Goal: Information Seeking & Learning: Check status

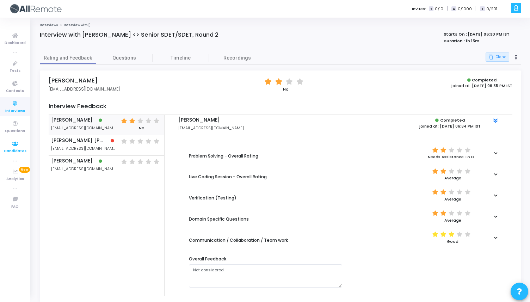
click at [17, 149] on span "Candidates" at bounding box center [15, 151] width 23 height 6
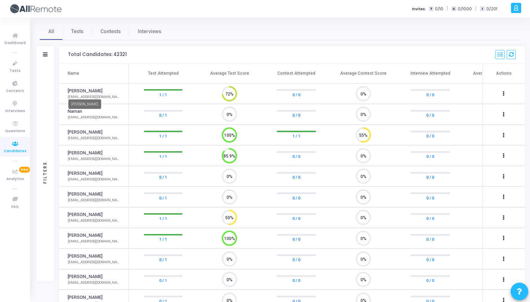
click at [84, 92] on link "[PERSON_NAME]" at bounding box center [85, 91] width 35 height 7
click at [508, 93] on button at bounding box center [504, 94] width 10 height 10
click at [104, 86] on div at bounding box center [265, 151] width 530 height 302
click at [93, 90] on link "[PERSON_NAME]" at bounding box center [85, 91] width 35 height 7
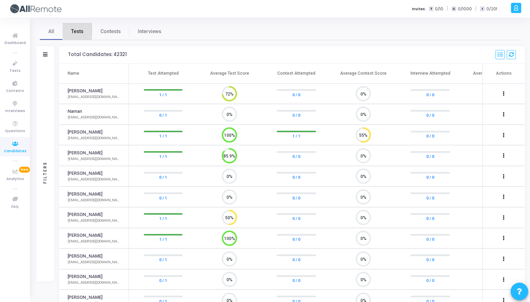
click at [78, 34] on span "Tests" at bounding box center [77, 31] width 12 height 7
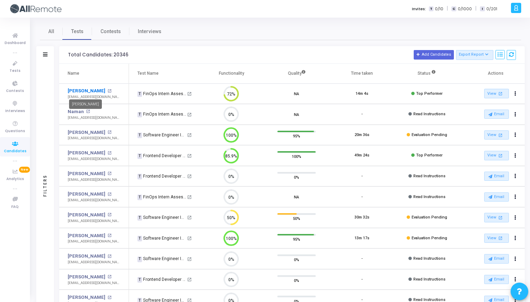
click at [84, 89] on link "[PERSON_NAME]" at bounding box center [87, 90] width 38 height 7
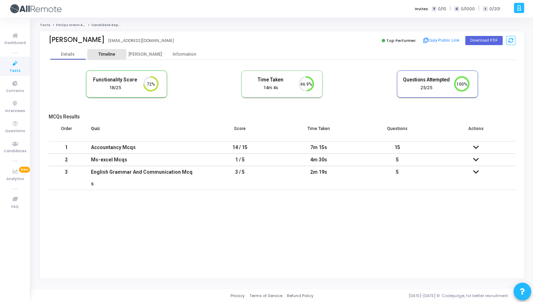
click at [105, 50] on div "Timeline" at bounding box center [106, 54] width 39 height 11
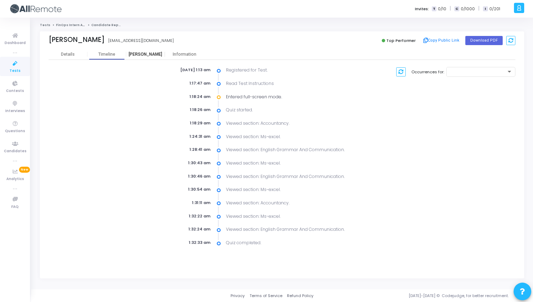
click at [146, 56] on div "[PERSON_NAME]" at bounding box center [145, 54] width 39 height 5
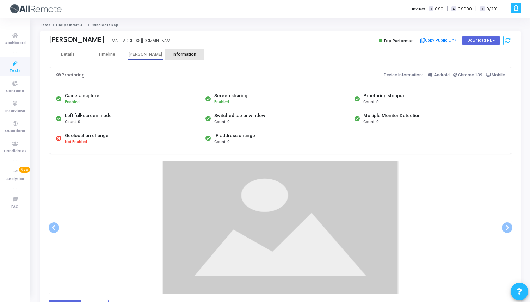
click at [181, 54] on div "Information" at bounding box center [184, 54] width 39 height 5
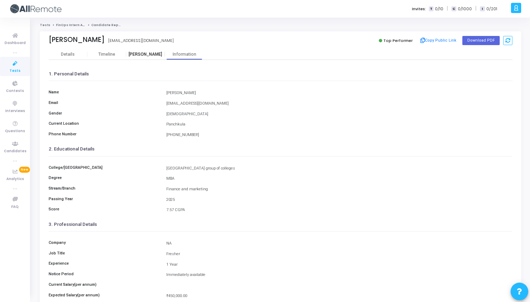
click at [147, 53] on div "[PERSON_NAME]" at bounding box center [145, 54] width 39 height 5
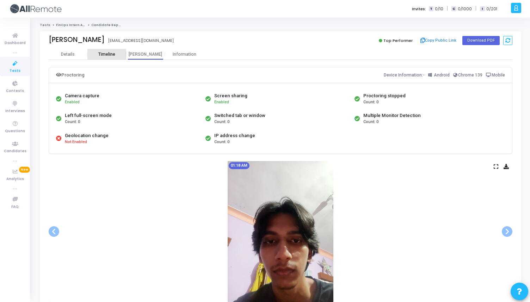
click at [109, 57] on div "Timeline" at bounding box center [106, 54] width 17 height 5
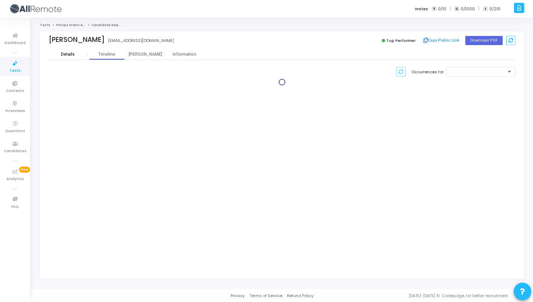
click at [73, 57] on div "Details" at bounding box center [68, 54] width 14 height 5
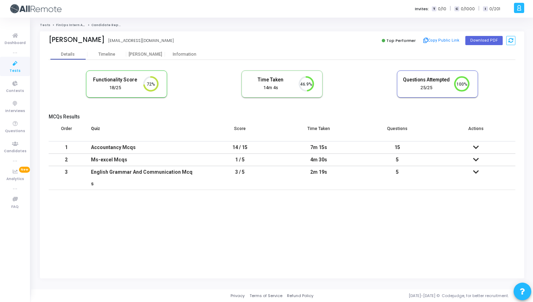
click at [133, 149] on div "Accountancy Mcqs" at bounding box center [142, 148] width 103 height 12
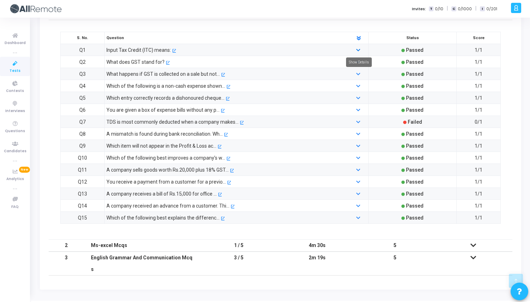
click at [360, 48] on link at bounding box center [359, 50] width 5 height 5
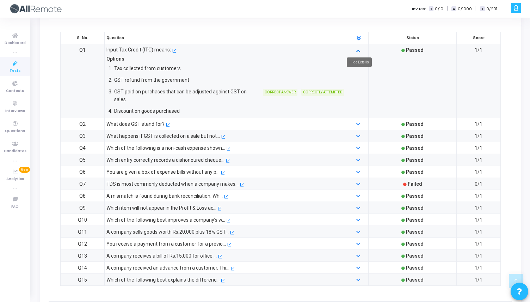
click at [358, 48] on icon at bounding box center [359, 50] width 4 height 5
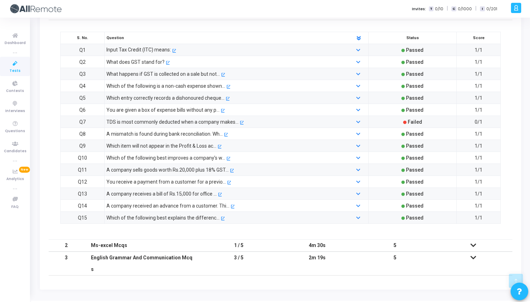
click at [222, 246] on td "1 / 5" at bounding box center [239, 245] width 78 height 12
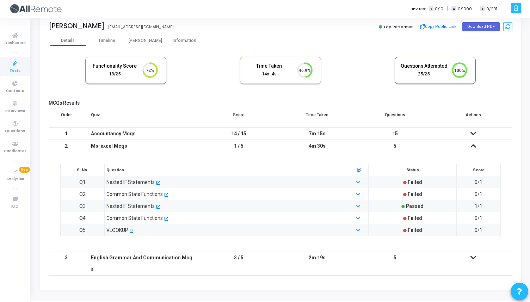
click at [229, 257] on td "3 / 5" at bounding box center [239, 264] width 78 height 24
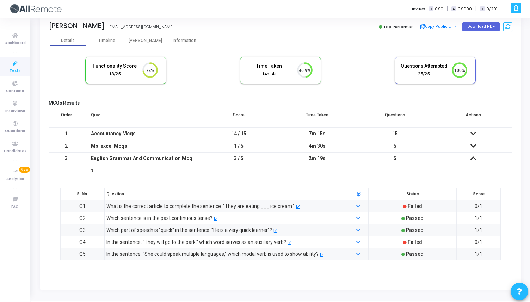
click at [231, 160] on td "3 / 5" at bounding box center [239, 164] width 78 height 24
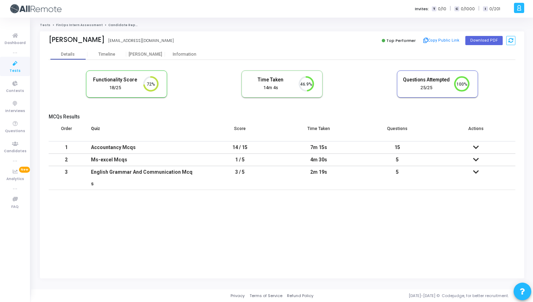
click at [68, 26] on link "FinOps Intern Assessment" at bounding box center [79, 25] width 47 height 4
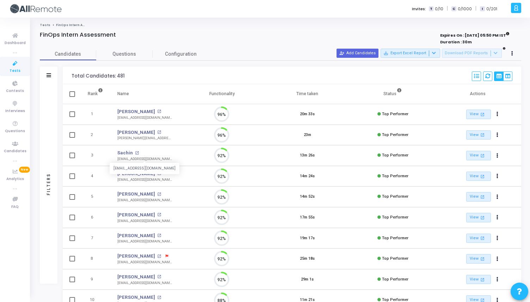
scroll to position [15, 18]
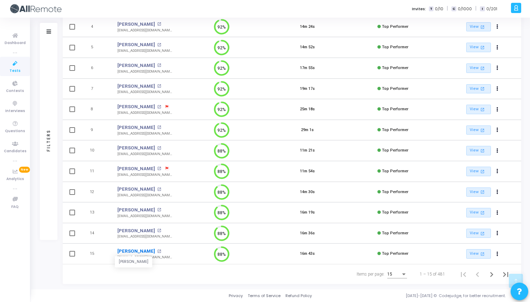
click at [120, 252] on link "[PERSON_NAME]" at bounding box center [136, 251] width 38 height 7
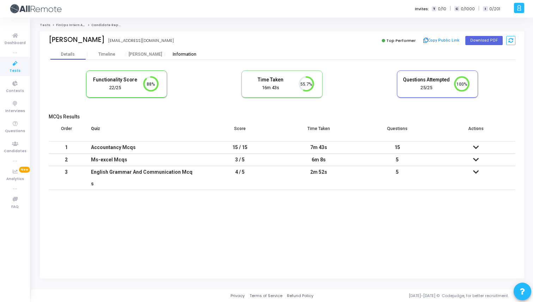
click at [170, 51] on div "Information" at bounding box center [184, 54] width 39 height 11
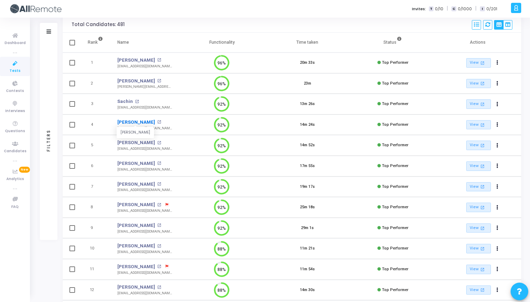
click at [136, 120] on link "[PERSON_NAME]" at bounding box center [136, 122] width 38 height 7
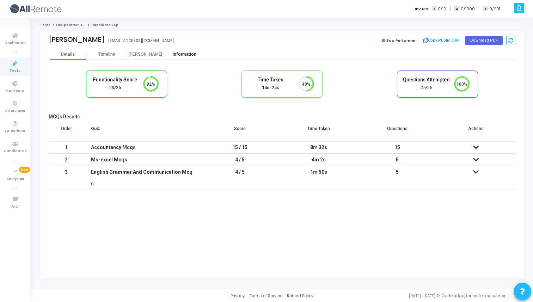
click at [177, 55] on div "Information" at bounding box center [184, 54] width 39 height 5
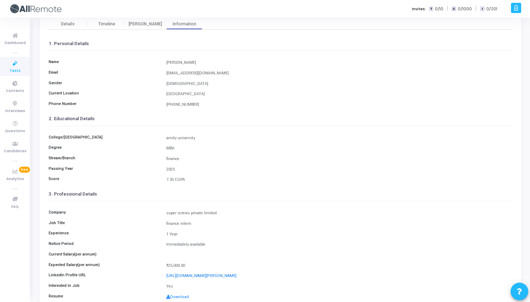
click at [197, 274] on link "[URL][DOMAIN_NAME][PERSON_NAME]" at bounding box center [201, 276] width 70 height 5
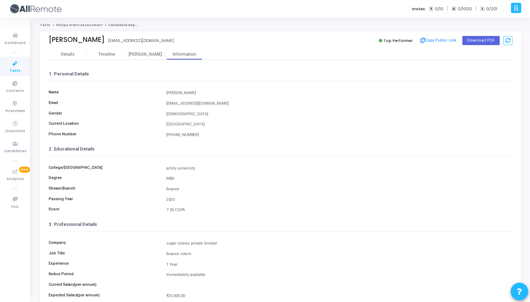
click at [69, 26] on link "FinOps Intern Assessment" at bounding box center [79, 25] width 47 height 4
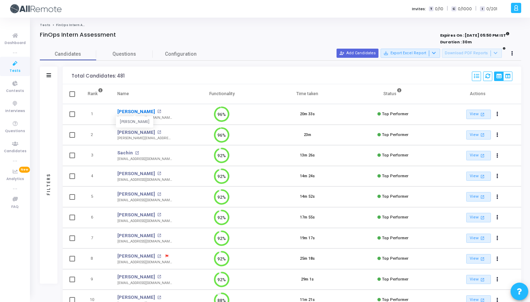
click at [135, 112] on link "[PERSON_NAME]" at bounding box center [136, 111] width 38 height 7
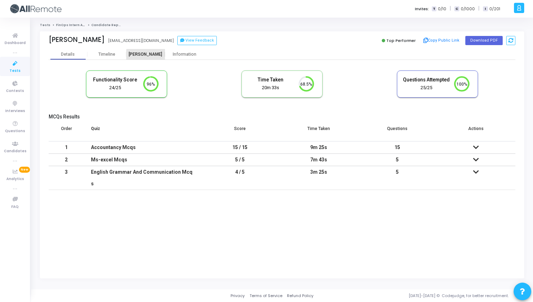
click at [153, 56] on div "[PERSON_NAME]" at bounding box center [145, 54] width 39 height 5
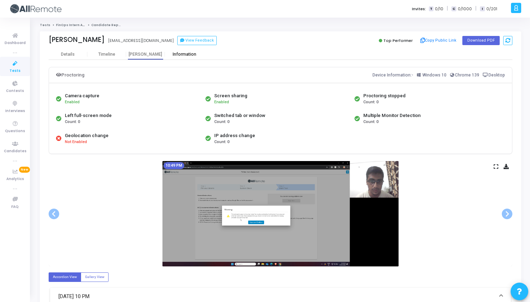
click at [188, 56] on div "Information" at bounding box center [184, 54] width 39 height 5
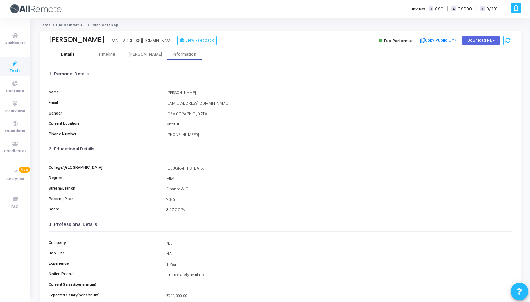
click at [66, 52] on div "Details" at bounding box center [68, 54] width 14 height 5
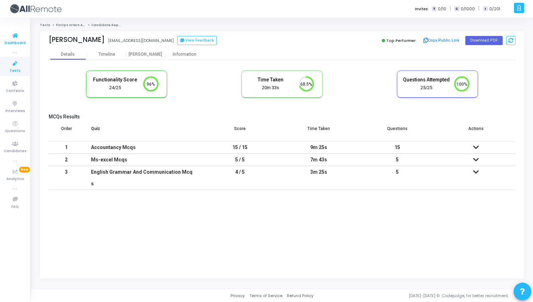
click at [26, 37] on link "Dashboard" at bounding box center [15, 38] width 30 height 19
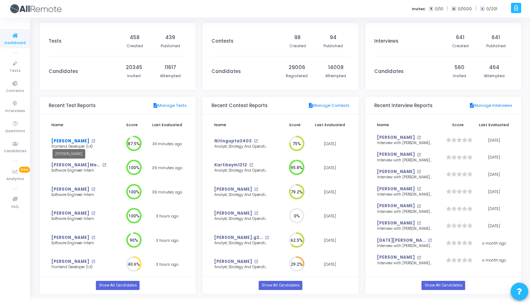
click at [66, 140] on link "[PERSON_NAME]" at bounding box center [70, 141] width 38 height 6
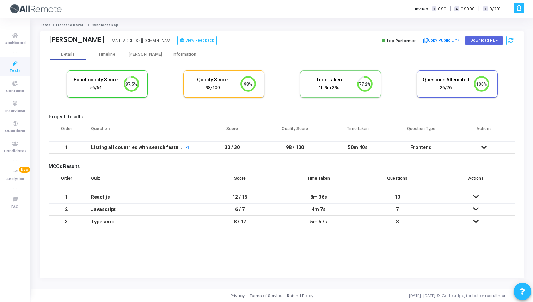
click at [200, 146] on td "Listing all countries with search feature open_in_new" at bounding box center [142, 147] width 117 height 12
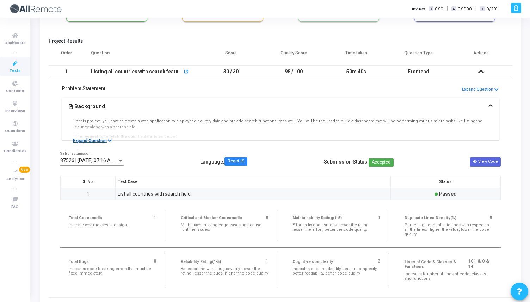
click at [104, 142] on button "Expand Question" at bounding box center [92, 140] width 47 height 7
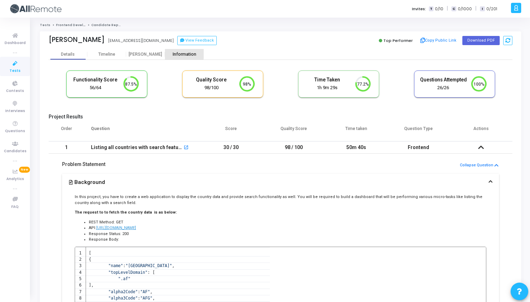
click at [177, 53] on div "Information" at bounding box center [184, 54] width 39 height 5
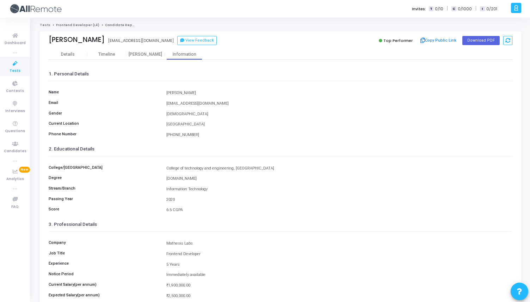
click at [78, 26] on link "Frontend Developer (L4)" at bounding box center [77, 25] width 43 height 4
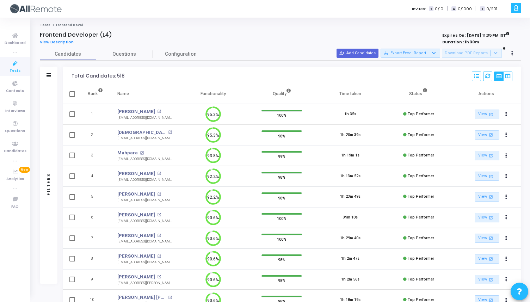
click at [45, 25] on link "Tests" at bounding box center [45, 25] width 11 height 4
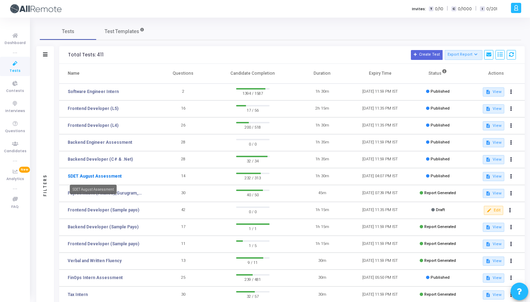
click at [111, 175] on link "SDET August Assessment" at bounding box center [95, 176] width 54 height 6
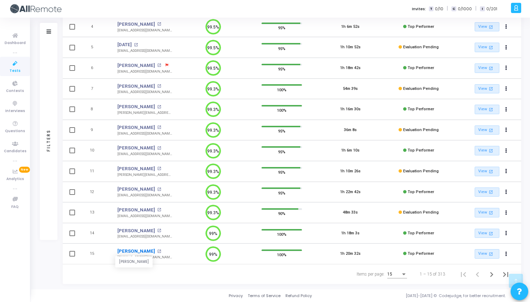
click at [128, 252] on link "[PERSON_NAME]" at bounding box center [136, 251] width 38 height 7
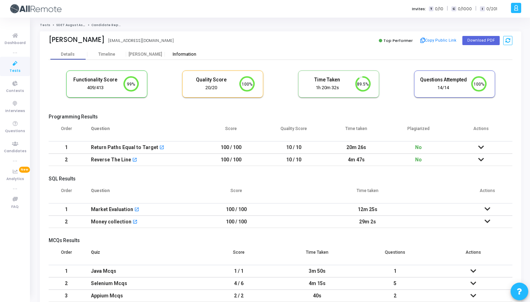
click at [188, 56] on div "Information" at bounding box center [184, 54] width 39 height 5
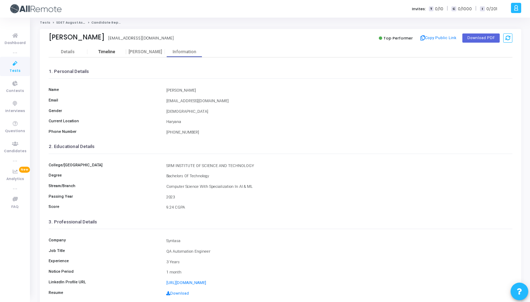
click at [104, 51] on div "Timeline" at bounding box center [106, 51] width 17 height 5
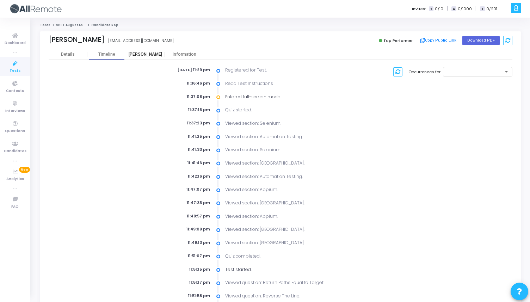
click at [142, 53] on div "[PERSON_NAME]" at bounding box center [145, 54] width 39 height 5
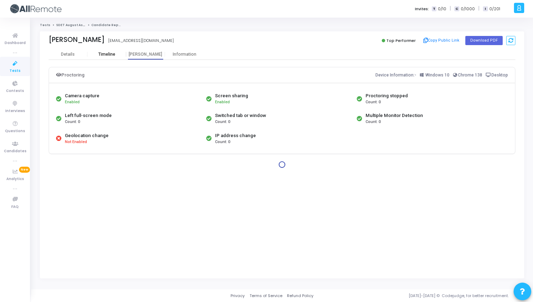
click at [96, 55] on div "Timeline" at bounding box center [106, 54] width 39 height 5
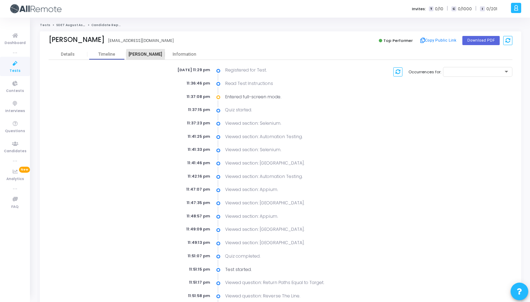
click at [152, 58] on div "[PERSON_NAME]" at bounding box center [145, 54] width 39 height 11
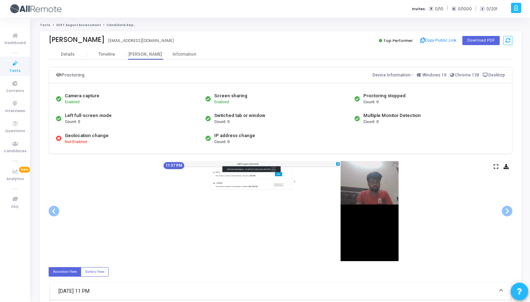
click at [75, 24] on link "SDET August Assessment" at bounding box center [78, 25] width 45 height 4
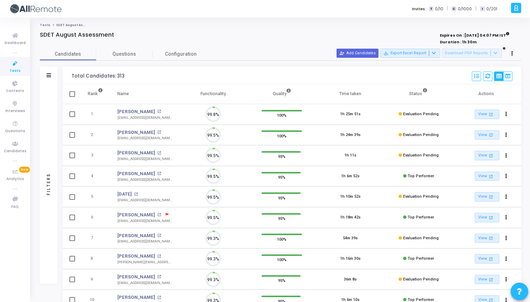
scroll to position [3, 3]
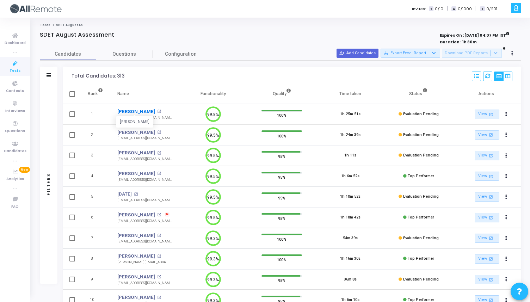
click at [135, 112] on link "[PERSON_NAME]" at bounding box center [136, 111] width 38 height 7
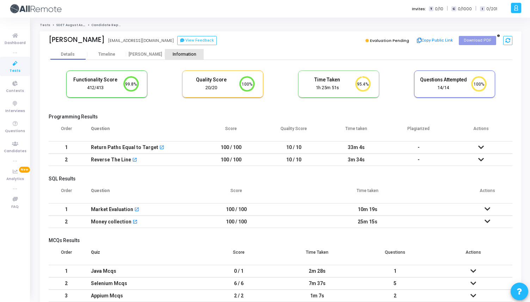
click at [185, 52] on div "Information" at bounding box center [184, 54] width 39 height 5
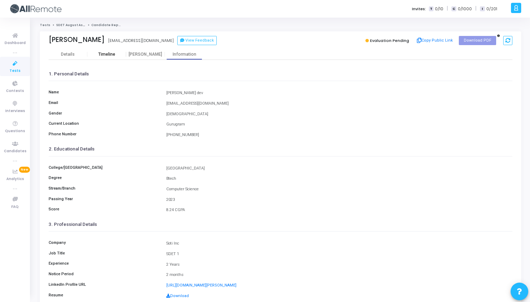
click at [105, 52] on div "Timeline" at bounding box center [106, 54] width 17 height 5
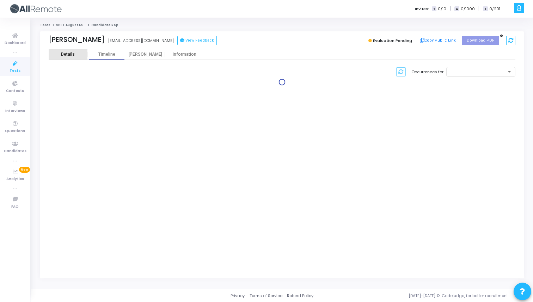
click at [78, 54] on div "Details" at bounding box center [68, 54] width 39 height 5
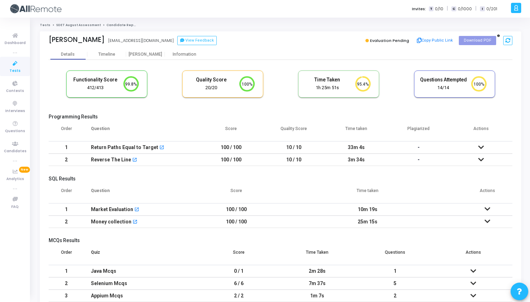
click at [73, 26] on link "SDET August Assessment" at bounding box center [78, 25] width 45 height 4
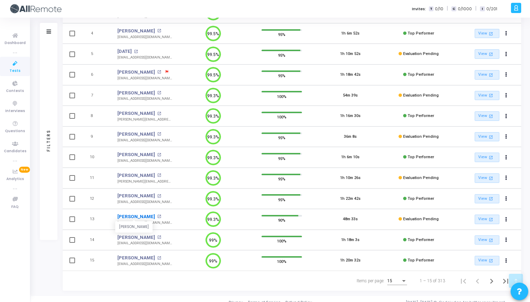
click at [124, 215] on link "[PERSON_NAME]" at bounding box center [136, 216] width 38 height 7
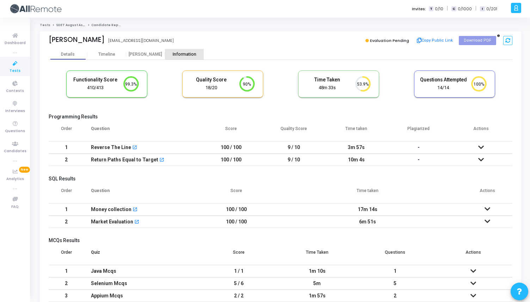
click at [185, 49] on div "Information" at bounding box center [184, 54] width 39 height 11
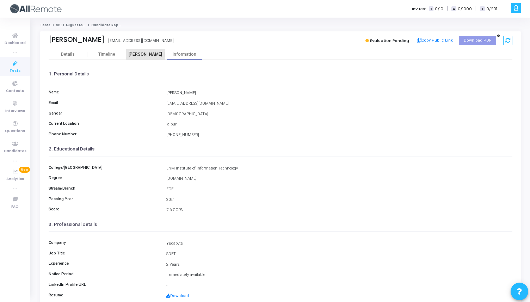
click at [146, 53] on div "[PERSON_NAME]" at bounding box center [145, 54] width 39 height 5
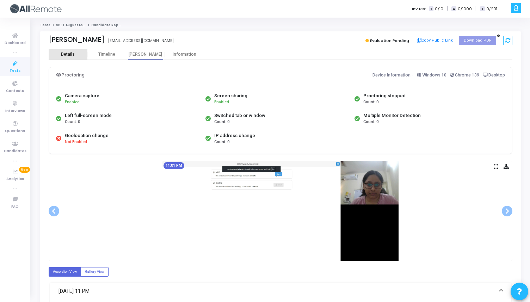
click at [74, 55] on div "Details" at bounding box center [68, 54] width 14 height 5
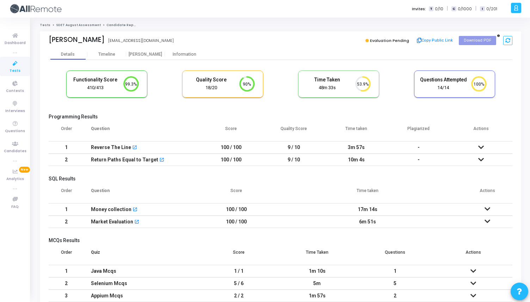
click at [74, 24] on link "SDET August Assessment" at bounding box center [78, 25] width 45 height 4
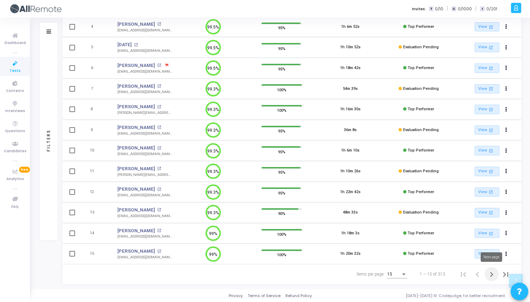
click at [495, 275] on icon "Next page" at bounding box center [492, 275] width 10 height 10
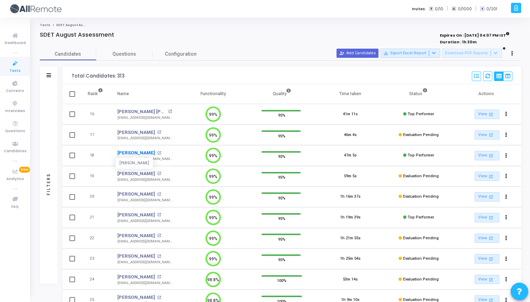
click at [132, 156] on link "[PERSON_NAME]" at bounding box center [136, 153] width 38 height 7
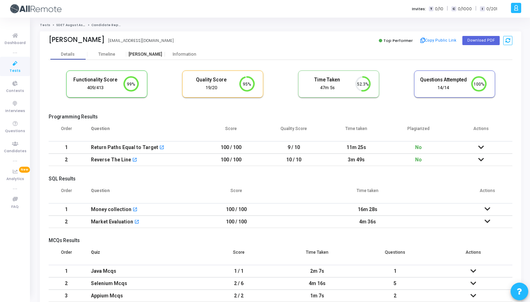
click at [153, 53] on div "[PERSON_NAME]" at bounding box center [145, 54] width 39 height 5
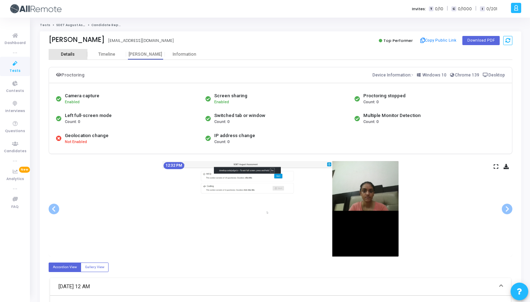
click at [75, 52] on div "Details" at bounding box center [68, 54] width 39 height 5
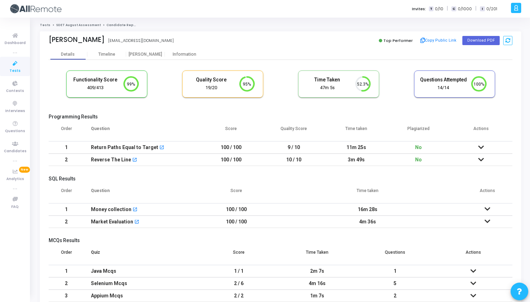
click at [71, 23] on link "SDET August Assessment" at bounding box center [78, 25] width 45 height 4
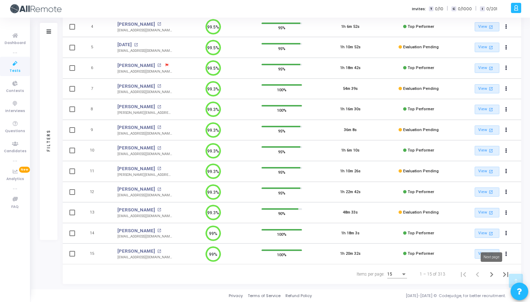
click at [488, 273] on icon "Next page" at bounding box center [492, 275] width 10 height 10
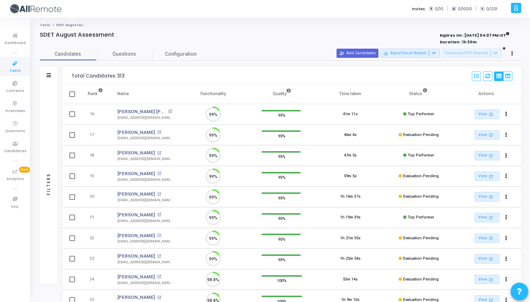
scroll to position [15, 18]
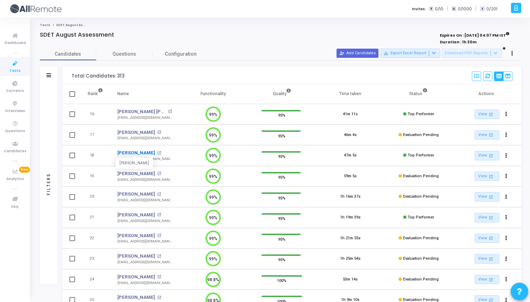
click at [128, 153] on link "[PERSON_NAME]" at bounding box center [136, 153] width 38 height 7
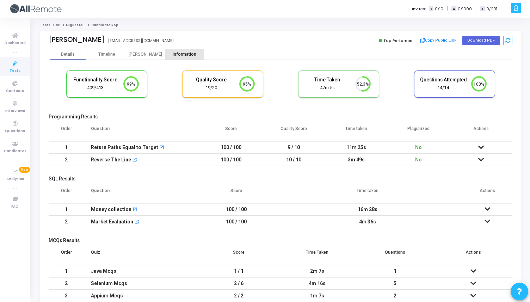
click at [184, 53] on div "Information" at bounding box center [184, 54] width 39 height 5
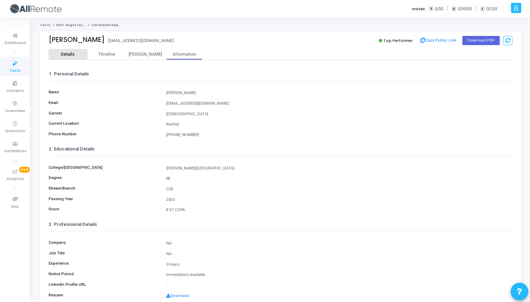
click at [73, 56] on div "Details" at bounding box center [68, 54] width 14 height 5
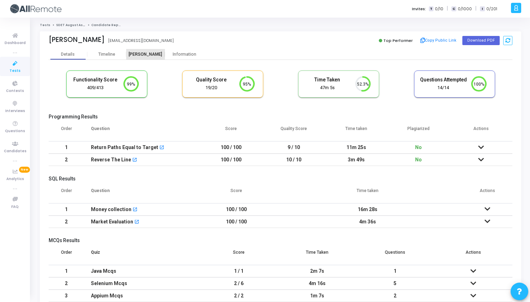
click at [141, 52] on div "[PERSON_NAME]" at bounding box center [145, 54] width 39 height 5
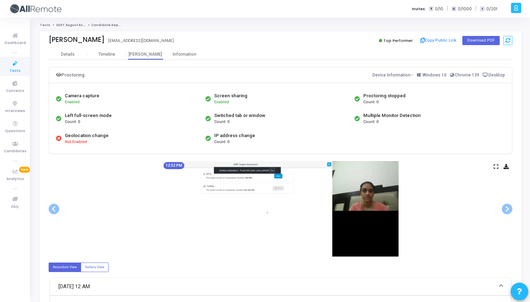
click at [68, 28] on div "Tests SDET August Assessment Candidate Report [PERSON_NAME] [EMAIL_ADDRESS][DOM…" at bounding box center [281, 225] width 482 height 404
click at [69, 25] on link "SDET August Assessment" at bounding box center [78, 25] width 45 height 4
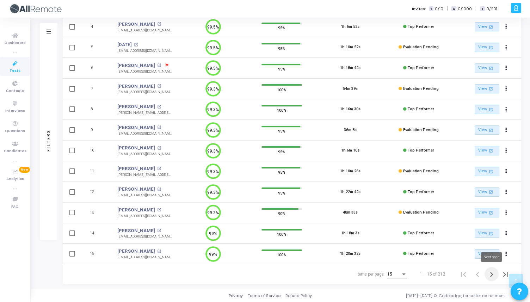
click at [491, 273] on icon "Next page" at bounding box center [492, 275] width 10 height 10
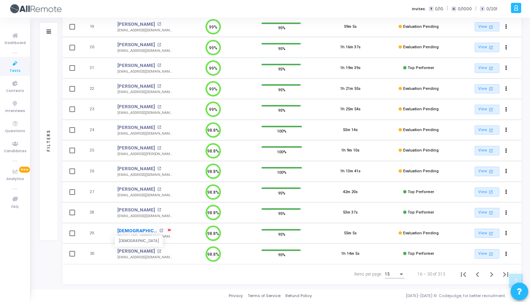
click at [132, 227] on link "[DEMOGRAPHIC_DATA]" at bounding box center [137, 230] width 40 height 7
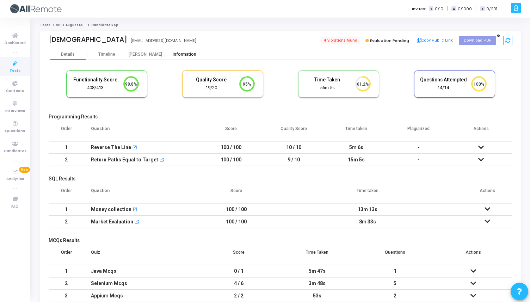
click at [188, 56] on div "Information" at bounding box center [184, 54] width 39 height 5
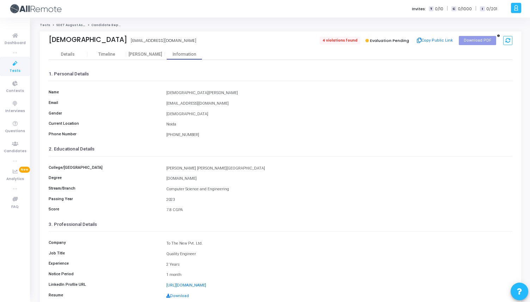
click at [340, 40] on span "4 violations found" at bounding box center [340, 41] width 41 height 8
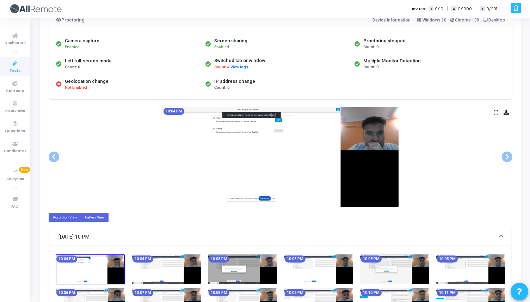
click at [95, 219] on label "Gallery View" at bounding box center [95, 218] width 28 height 10
click at [90, 219] on input "Gallery View" at bounding box center [87, 217] width 5 height 5
radio input "true"
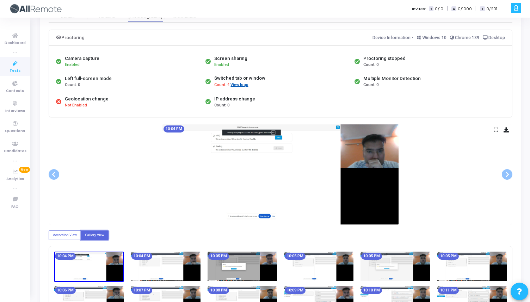
click at [237, 86] on button "View logs" at bounding box center [239, 85] width 18 height 7
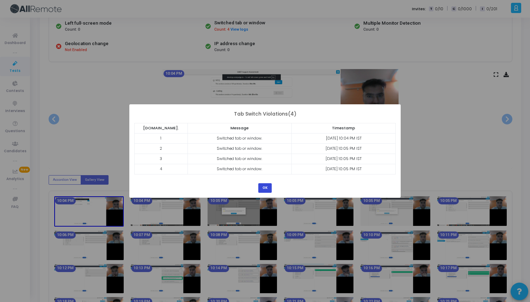
click at [267, 186] on button "OK" at bounding box center [264, 188] width 13 height 10
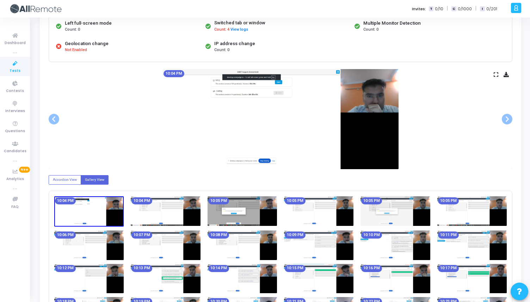
click at [178, 215] on img at bounding box center [165, 211] width 69 height 30
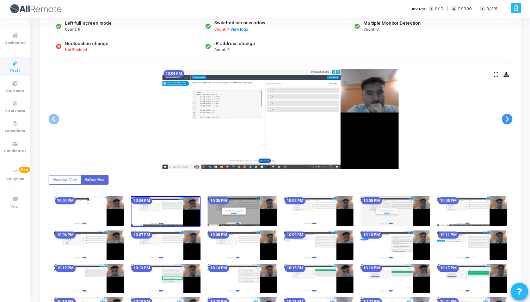
click at [510, 117] on span at bounding box center [507, 119] width 11 height 11
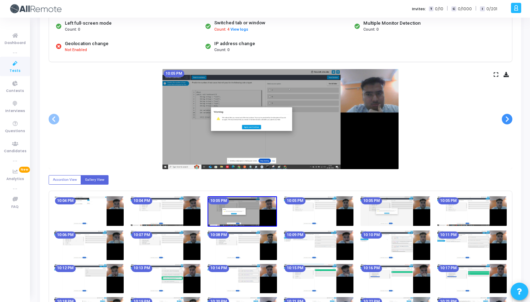
click at [510, 117] on span at bounding box center [507, 119] width 11 height 11
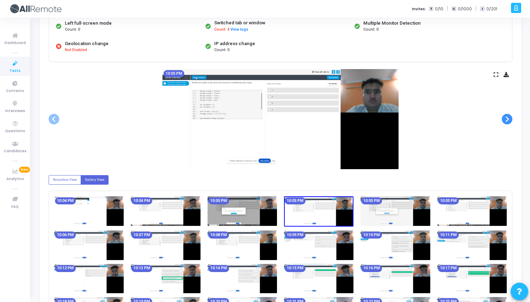
click at [510, 117] on span at bounding box center [507, 119] width 11 height 11
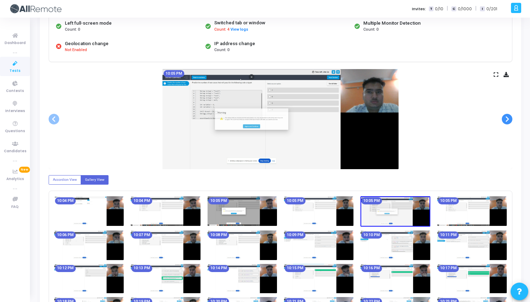
click at [510, 117] on span at bounding box center [507, 119] width 11 height 11
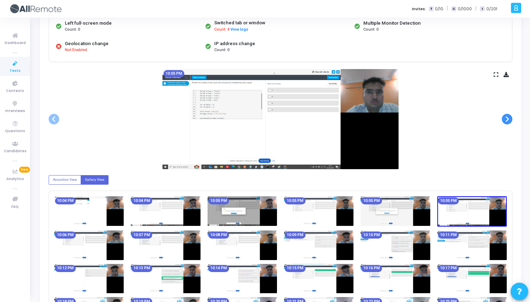
click at [510, 118] on span at bounding box center [507, 119] width 11 height 11
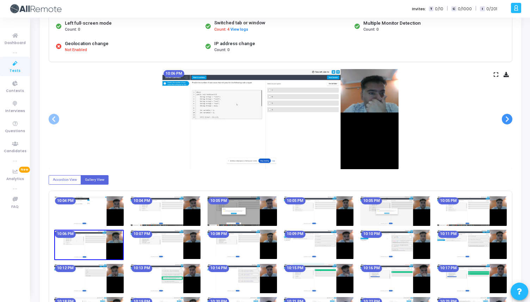
click at [510, 118] on span at bounding box center [507, 119] width 11 height 11
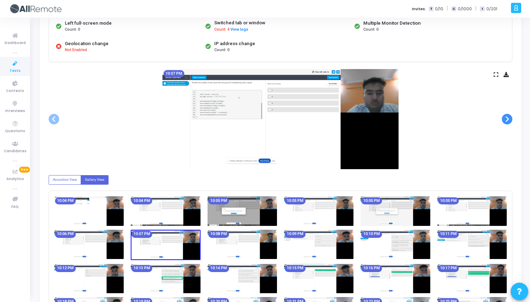
click at [510, 118] on span at bounding box center [507, 119] width 11 height 11
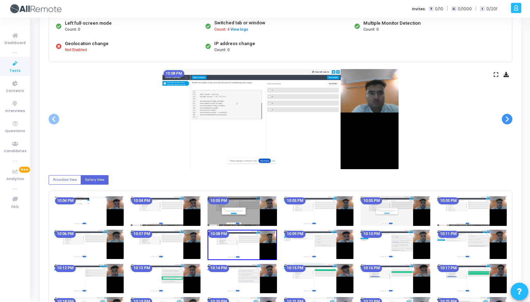
click at [510, 118] on span at bounding box center [507, 119] width 11 height 11
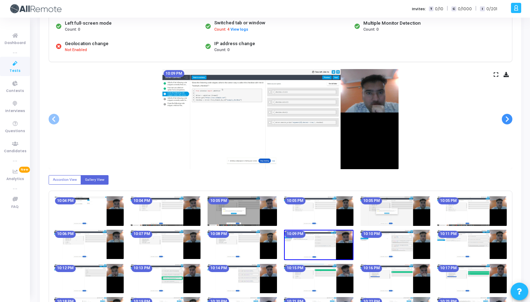
click at [510, 118] on span at bounding box center [507, 119] width 11 height 11
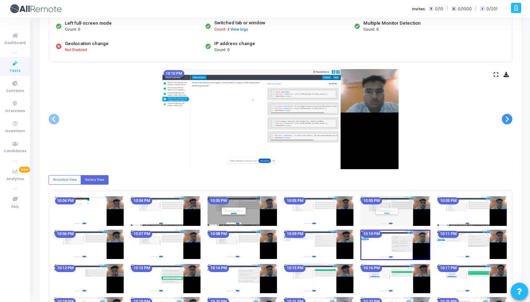
click at [510, 118] on span at bounding box center [507, 119] width 11 height 11
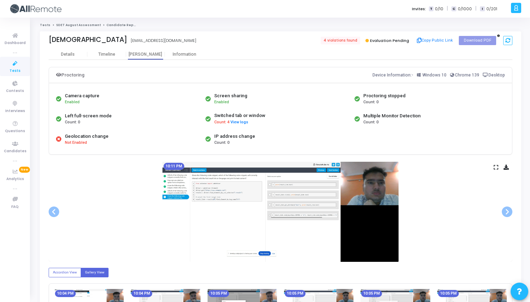
click at [69, 24] on link "SDET August Assessment" at bounding box center [78, 25] width 45 height 4
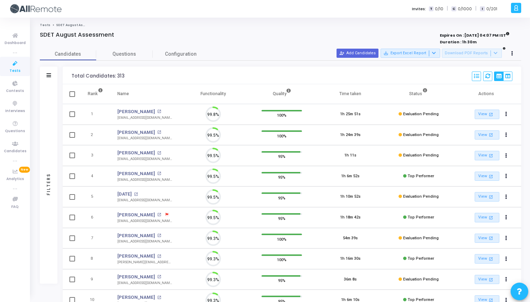
scroll to position [15, 18]
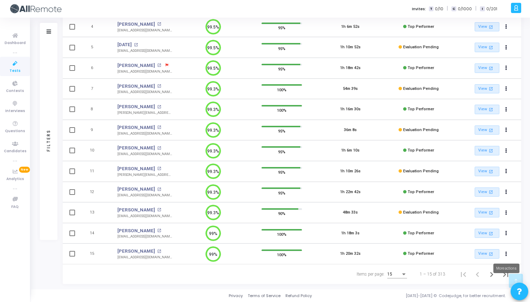
click at [490, 273] on mat-tooltip-component "More actions" at bounding box center [507, 268] width 36 height 19
click at [493, 275] on icon "Next page" at bounding box center [492, 275] width 10 height 10
click at [493, 274] on icon "Next page" at bounding box center [492, 275] width 10 height 10
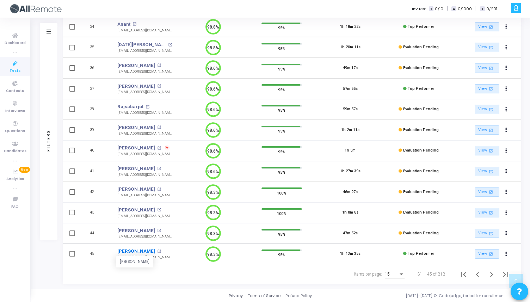
click at [135, 252] on link "[PERSON_NAME]" at bounding box center [136, 251] width 38 height 7
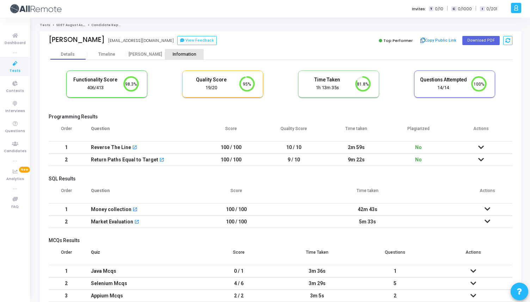
click at [183, 55] on div "Information" at bounding box center [184, 54] width 39 height 5
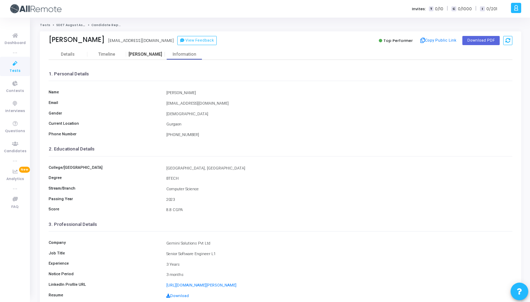
click at [147, 51] on div "[PERSON_NAME]" at bounding box center [145, 54] width 39 height 11
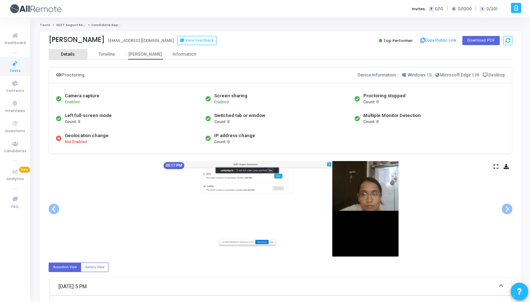
click at [68, 56] on div "Details" at bounding box center [68, 54] width 14 height 5
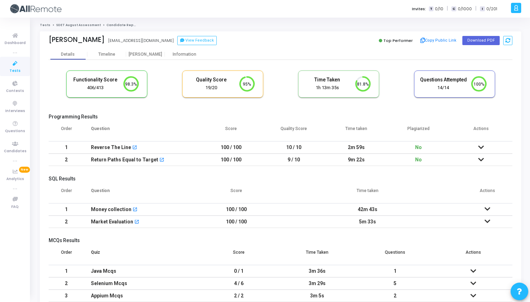
click at [68, 24] on link "SDET August Assessment" at bounding box center [78, 25] width 45 height 4
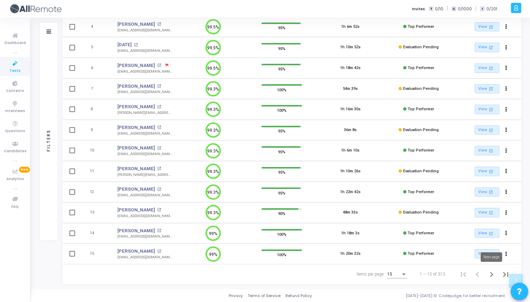
click at [494, 273] on icon "Next page" at bounding box center [492, 275] width 10 height 10
click at [493, 275] on icon "Next page" at bounding box center [492, 275] width 10 height 10
click at [488, 272] on icon "Next page" at bounding box center [492, 275] width 10 height 10
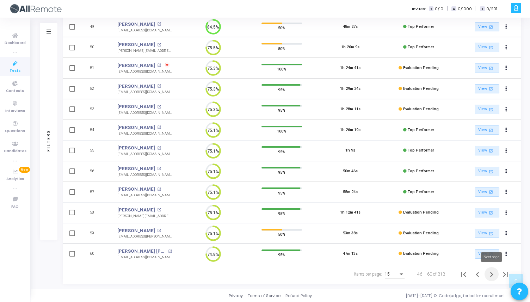
click at [489, 275] on icon "Next page" at bounding box center [492, 275] width 10 height 10
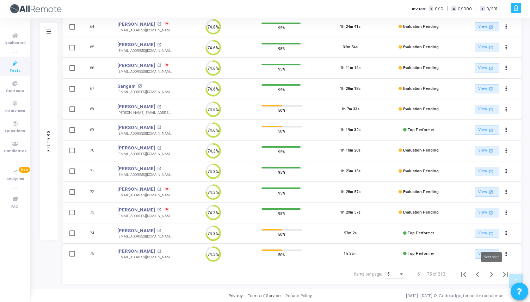
click at [491, 273] on icon "Next page" at bounding box center [492, 274] width 3 height 5
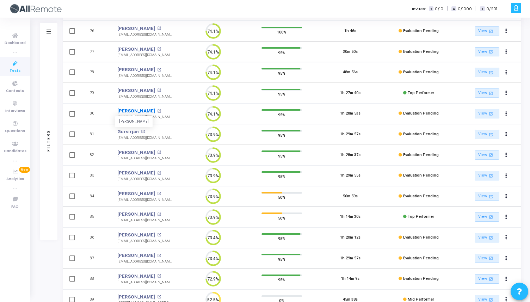
click at [133, 110] on link "[PERSON_NAME]" at bounding box center [136, 111] width 38 height 7
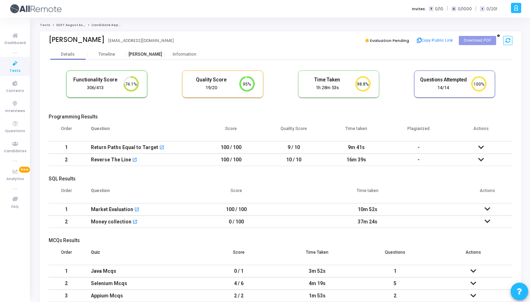
click at [160, 52] on div "[PERSON_NAME]" at bounding box center [145, 54] width 39 height 5
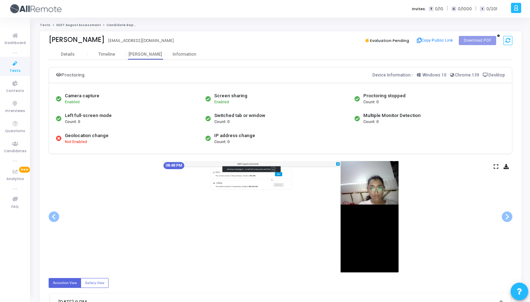
click at [72, 25] on link "SDET August Assessment" at bounding box center [78, 25] width 45 height 4
